Goal: Task Accomplishment & Management: Use online tool/utility

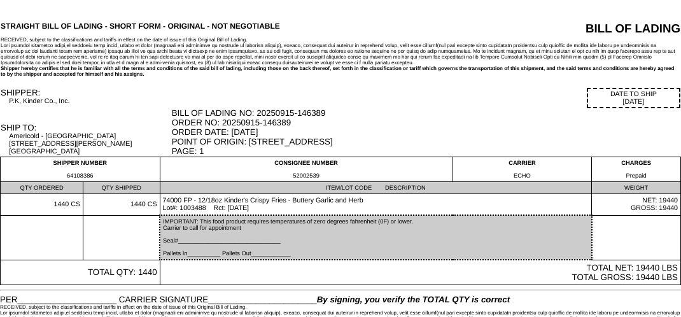
scroll to position [32, 0]
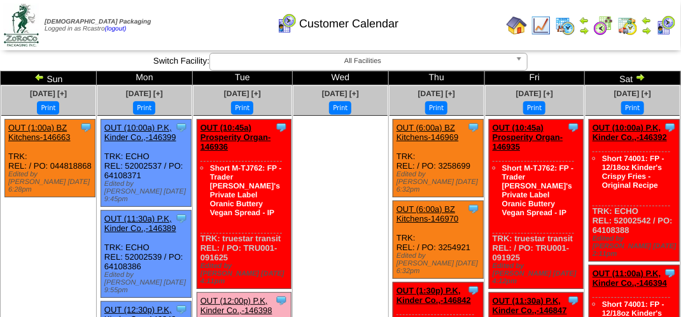
click at [652, 25] on img at bounding box center [646, 30] width 10 height 10
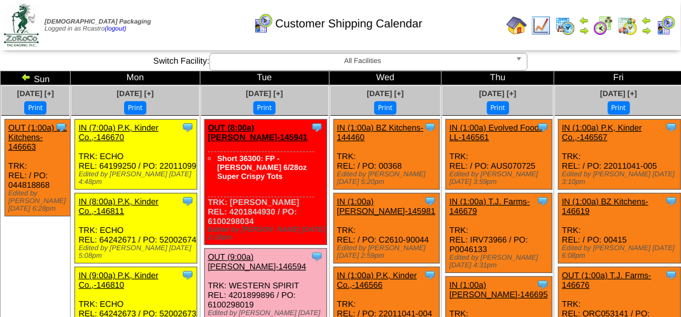
click at [253, 108] on button "Print" at bounding box center [264, 107] width 22 height 13
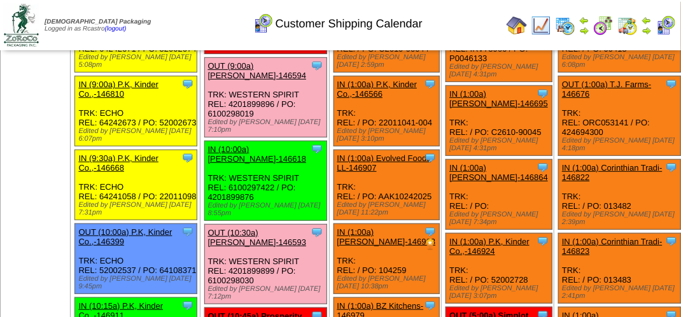
scroll to position [127, 0]
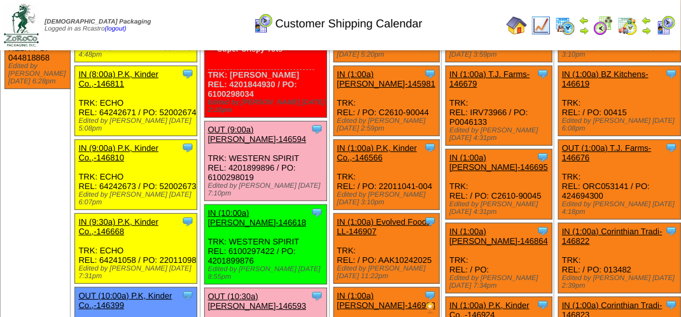
click at [230, 136] on link "OUT (9:00a) [PERSON_NAME]-146594" at bounding box center [257, 134] width 99 height 19
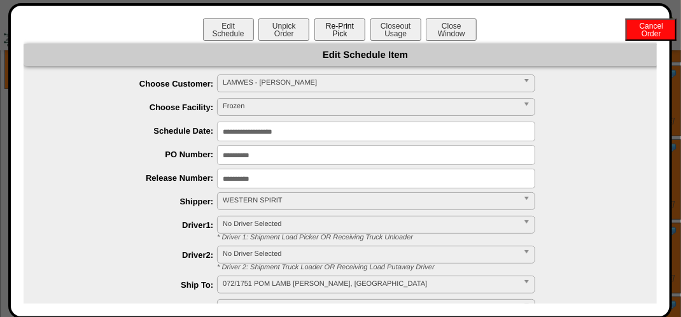
click at [331, 28] on button "Re-Print Pick" at bounding box center [339, 29] width 51 height 22
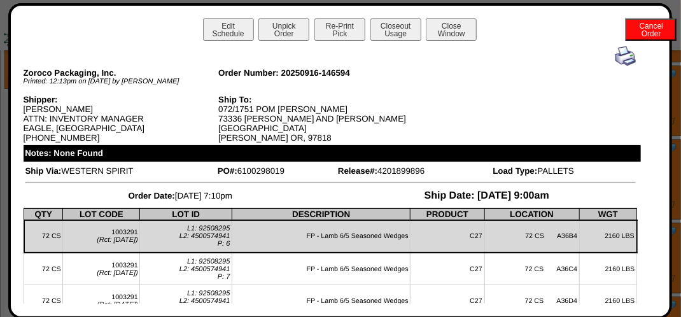
click at [619, 57] on img at bounding box center [625, 56] width 20 height 20
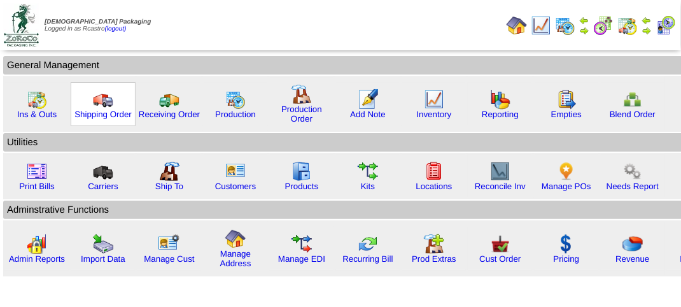
click at [104, 108] on img at bounding box center [103, 99] width 20 height 20
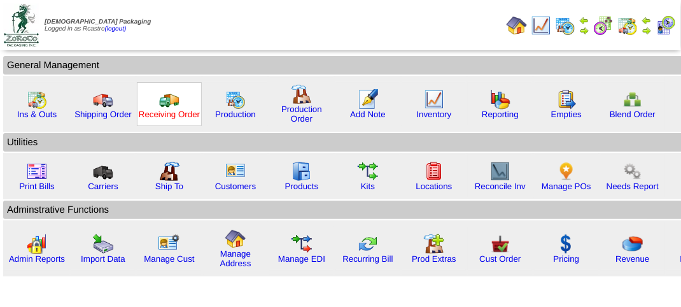
click at [172, 109] on link "Receiving Order" at bounding box center [169, 114] width 61 height 10
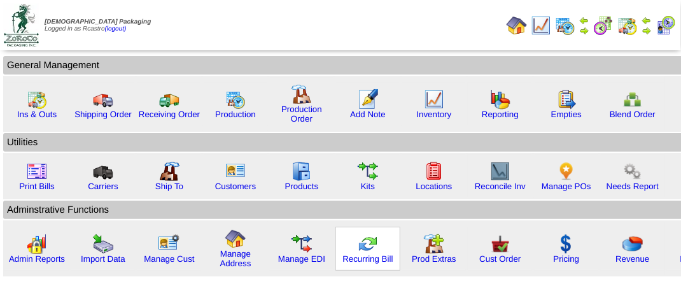
click at [362, 243] on img at bounding box center [368, 244] width 20 height 20
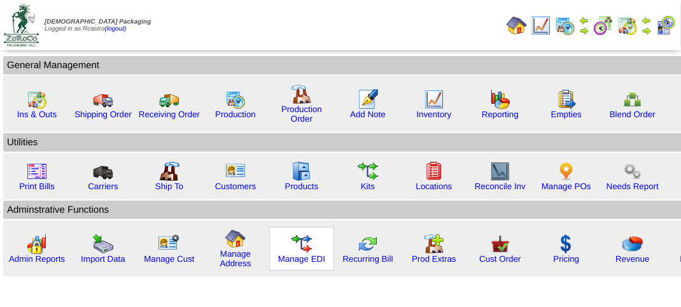
click at [300, 241] on img at bounding box center [301, 244] width 20 height 20
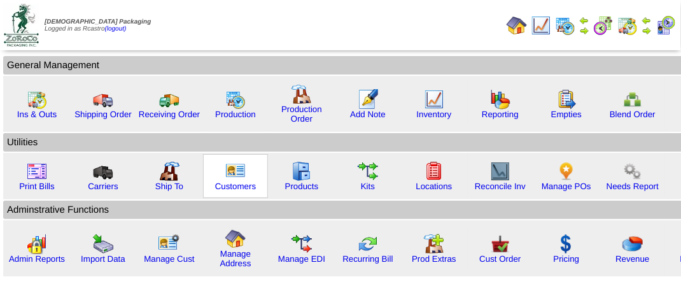
click at [231, 177] on img at bounding box center [235, 171] width 20 height 20
click at [232, 177] on img at bounding box center [235, 171] width 20 height 20
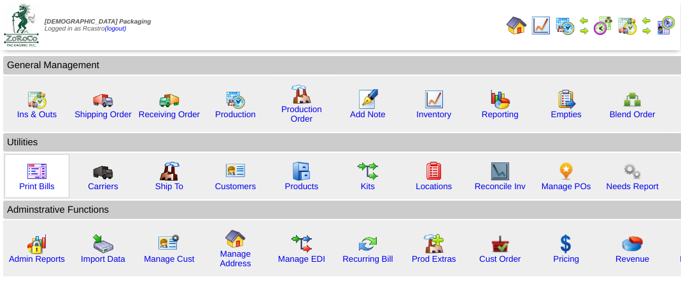
click at [44, 179] on img at bounding box center [37, 171] width 20 height 20
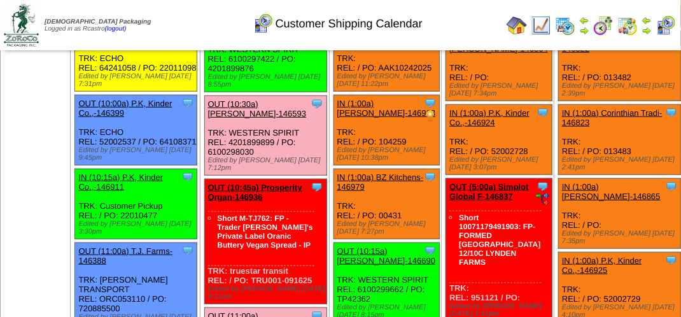
scroll to position [318, 0]
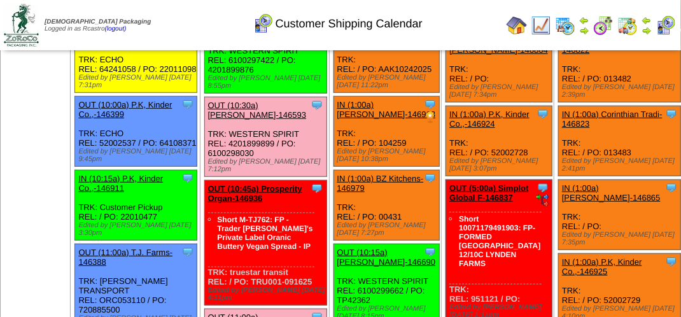
click at [214, 120] on link "OUT (10:30a) [PERSON_NAME]-146593" at bounding box center [257, 110] width 99 height 19
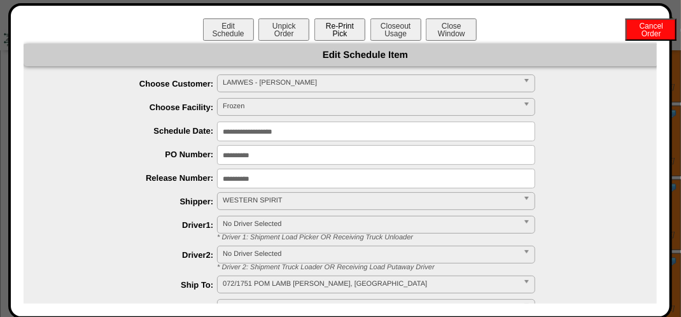
click at [349, 24] on button "Re-Print Pick" at bounding box center [339, 29] width 51 height 22
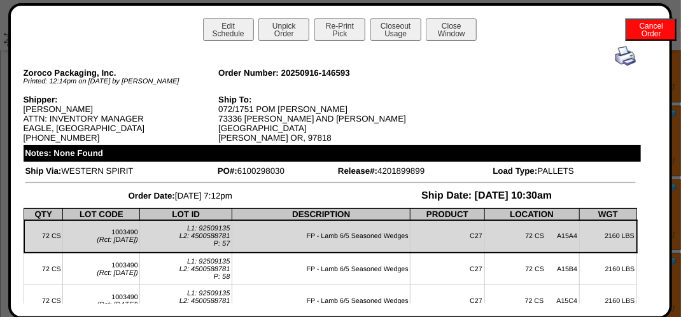
click at [620, 57] on img at bounding box center [625, 56] width 20 height 20
